Goal: Information Seeking & Learning: Learn about a topic

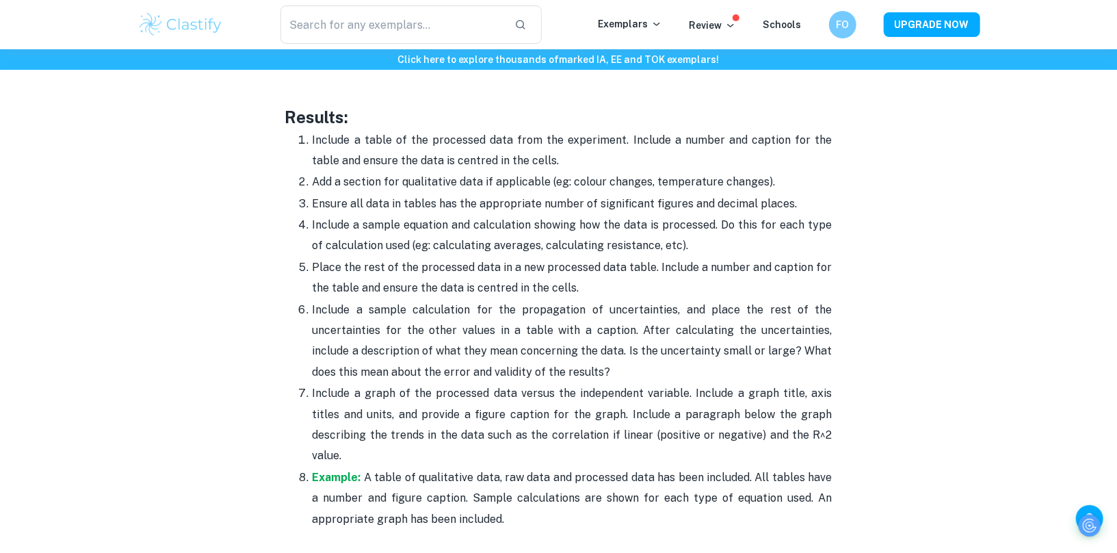
scroll to position [3002, 0]
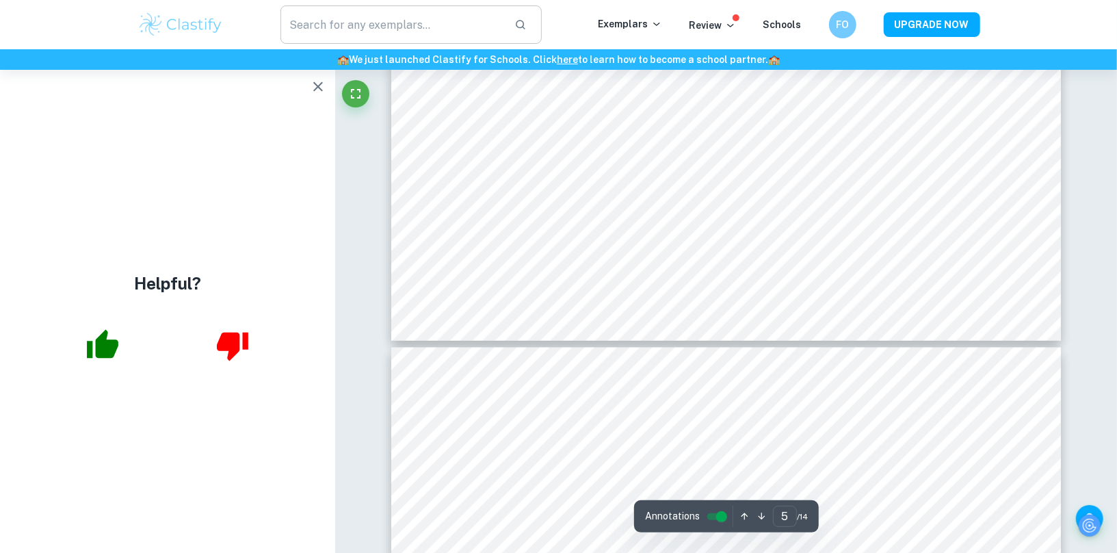
scroll to position [4656, 0]
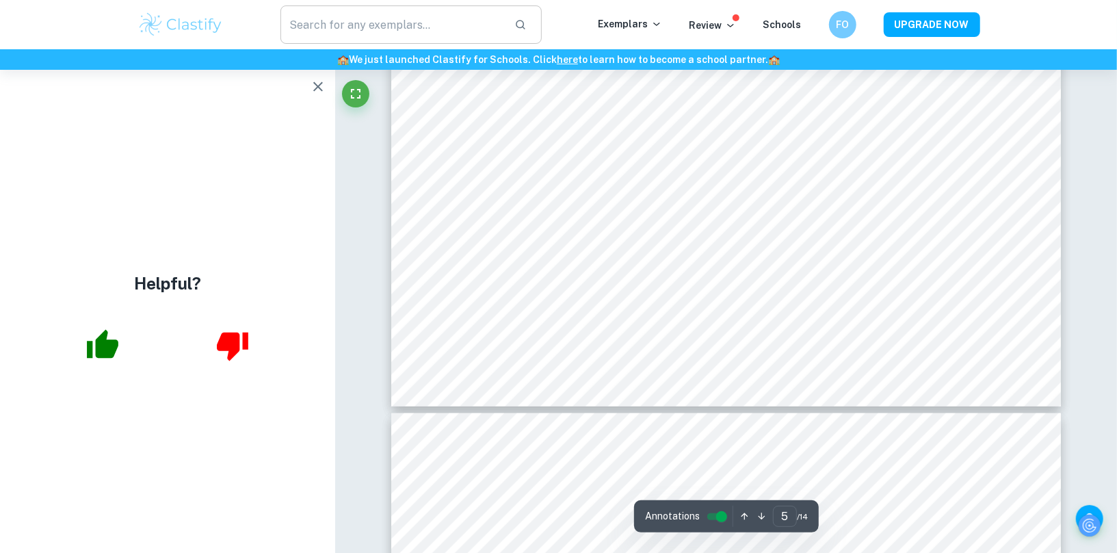
type input "6"
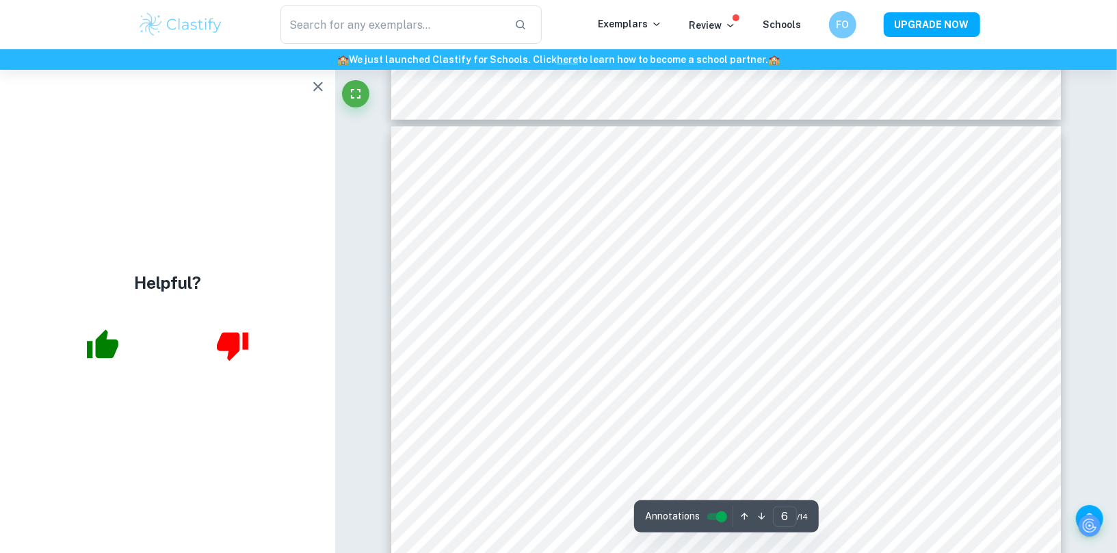
scroll to position [4946, 0]
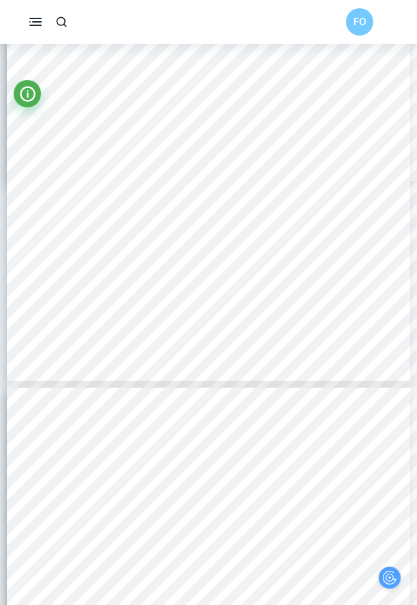
scroll to position [2104, 0]
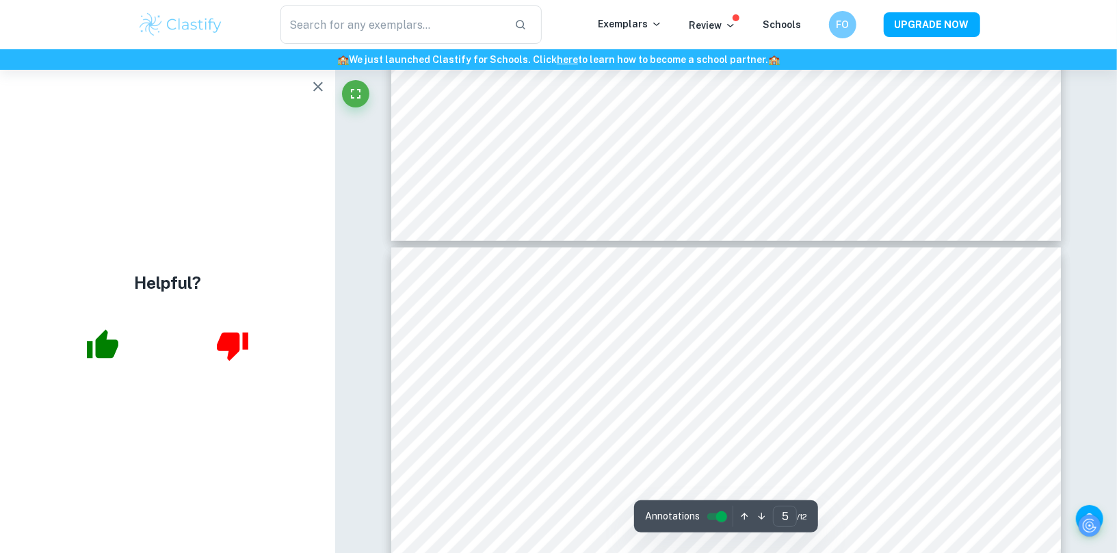
type input "6"
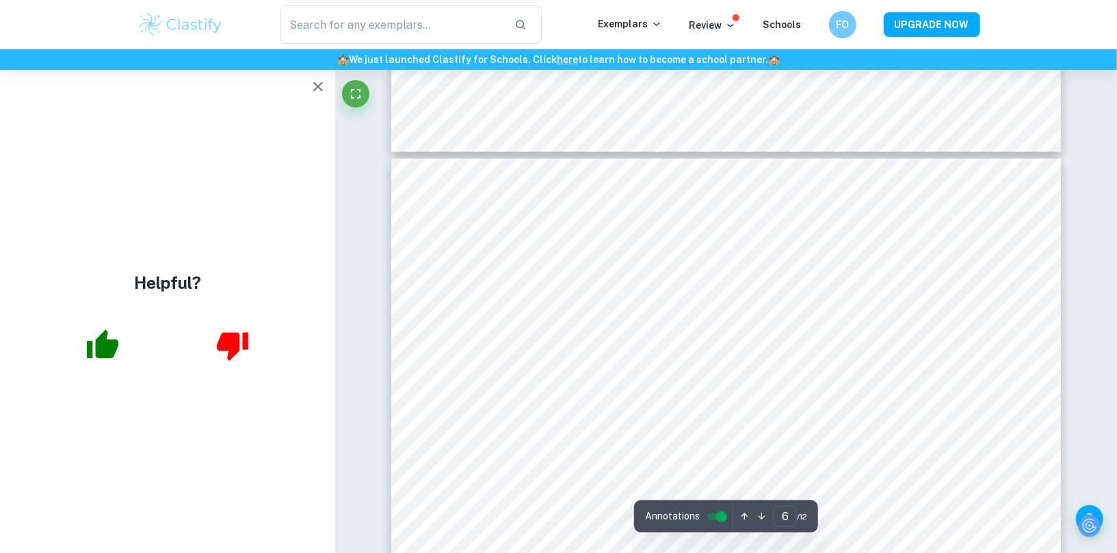
scroll to position [5119, 0]
